Goal: Information Seeking & Learning: Learn about a topic

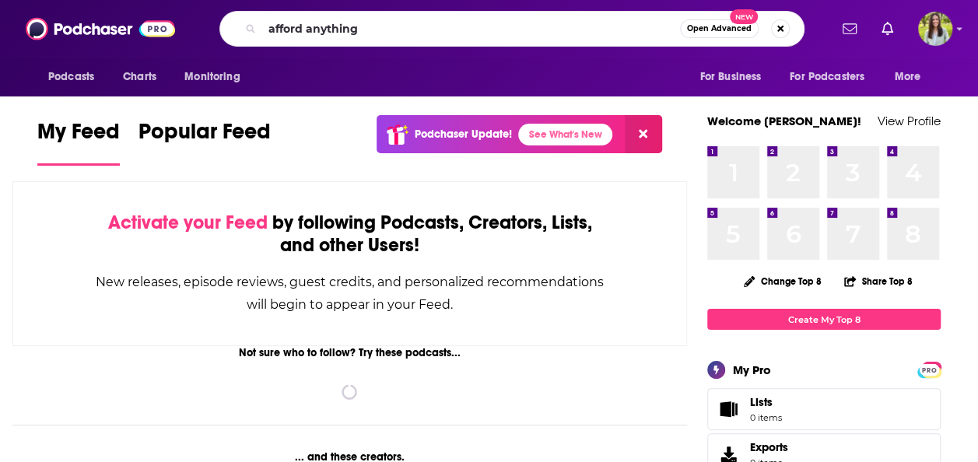
type input "afford anything"
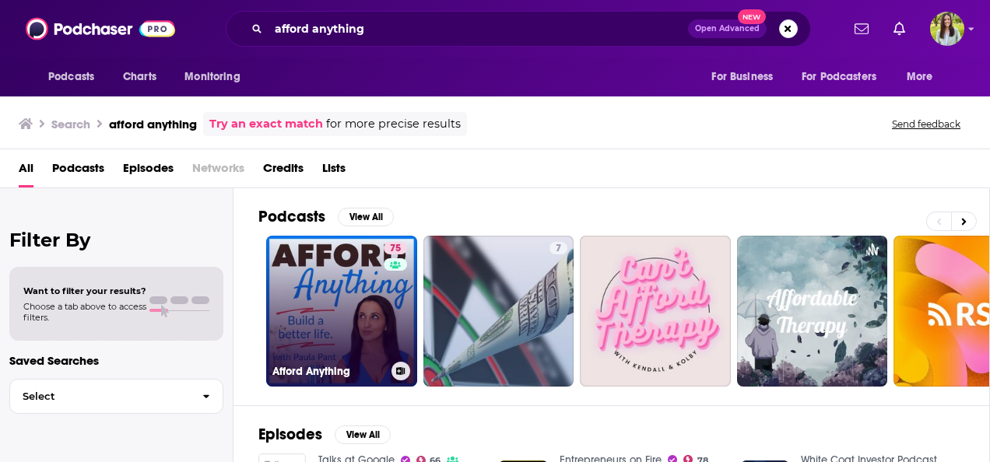
click at [346, 311] on link "75 Afford Anything" at bounding box center [341, 311] width 151 height 151
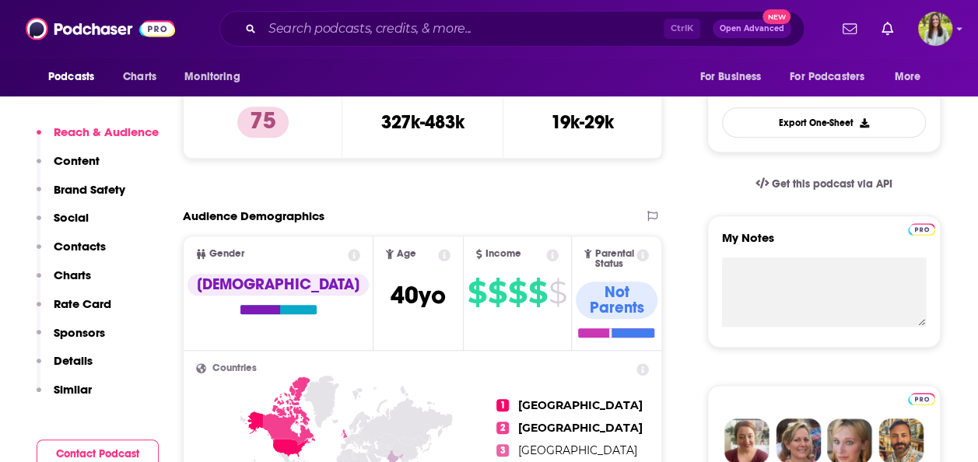
scroll to position [406, 0]
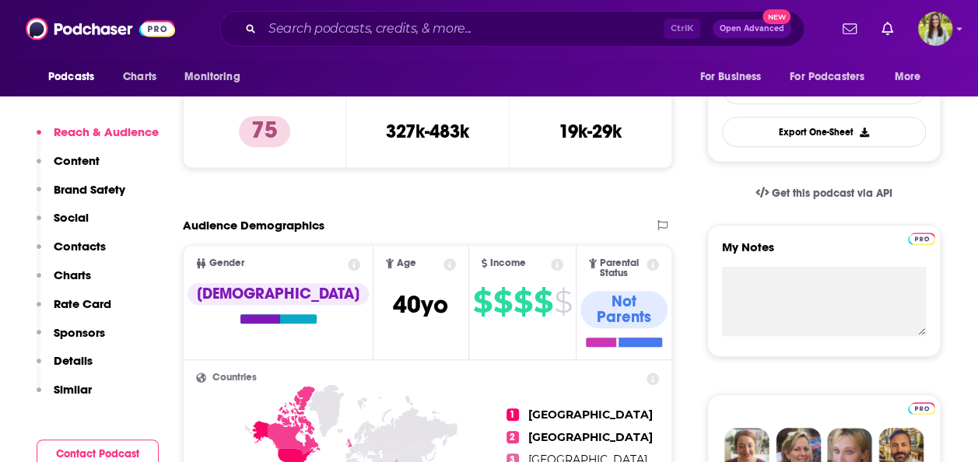
click at [195, 138] on div "Power Score™ 75" at bounding box center [264, 119] width 163 height 98
drag, startPoint x: 389, startPoint y: 122, endPoint x: 479, endPoint y: 128, distance: 90.4
click at [479, 128] on div "Total Monthly Listens 327k-483k" at bounding box center [428, 119] width 138 height 72
copy h3 "327k-483k"
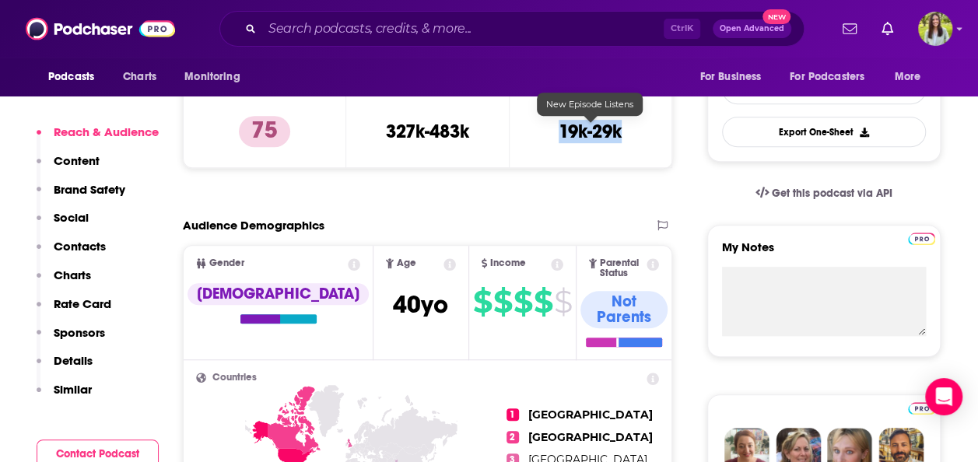
drag, startPoint x: 559, startPoint y: 124, endPoint x: 623, endPoint y: 133, distance: 65.1
click at [623, 133] on div "New Episode Listens 19k-29k" at bounding box center [590, 119] width 137 height 72
copy h3 "19k-29k"
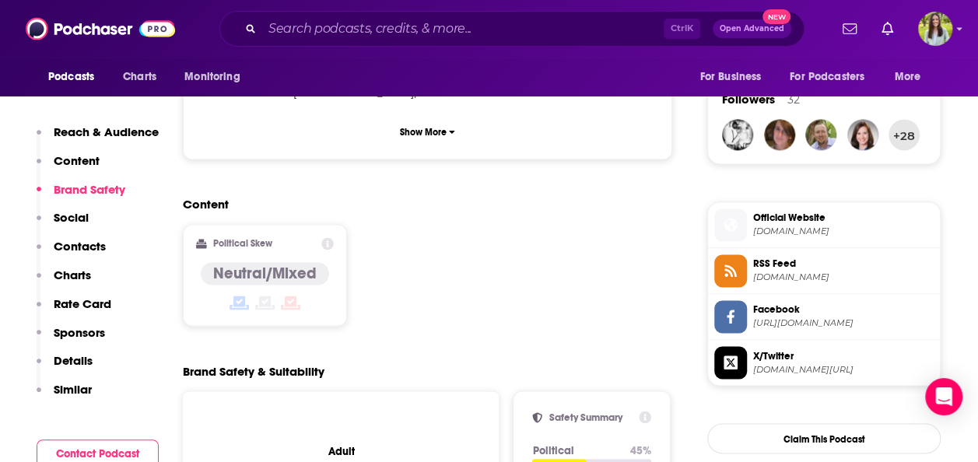
scroll to position [1593, 0]
